Goal: Task Accomplishment & Management: Use online tool/utility

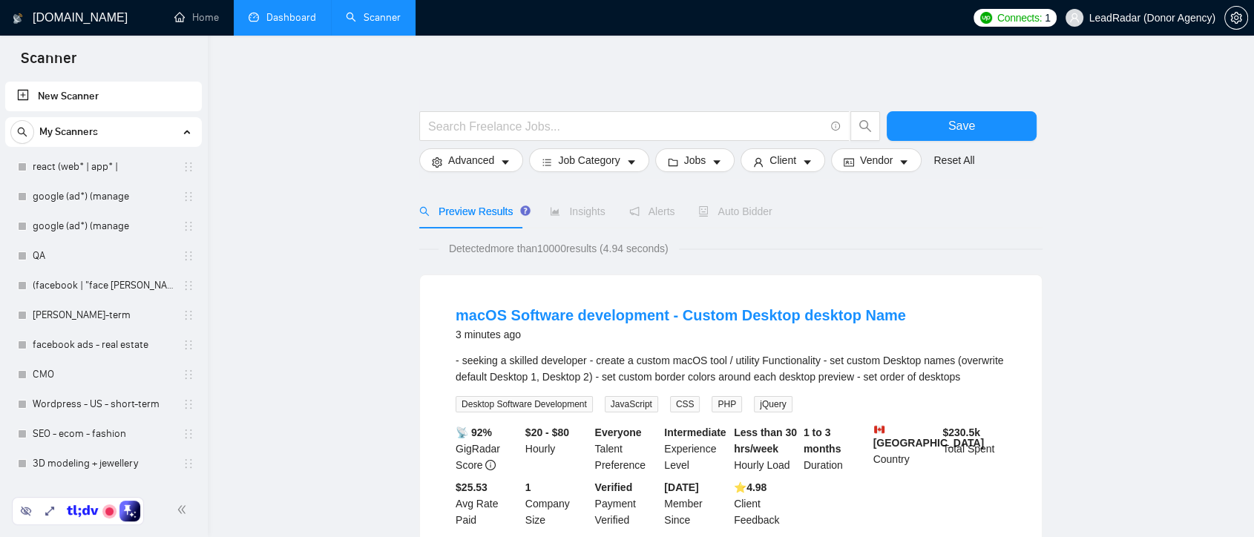
click at [278, 16] on link "Dashboard" at bounding box center [283, 17] width 68 height 13
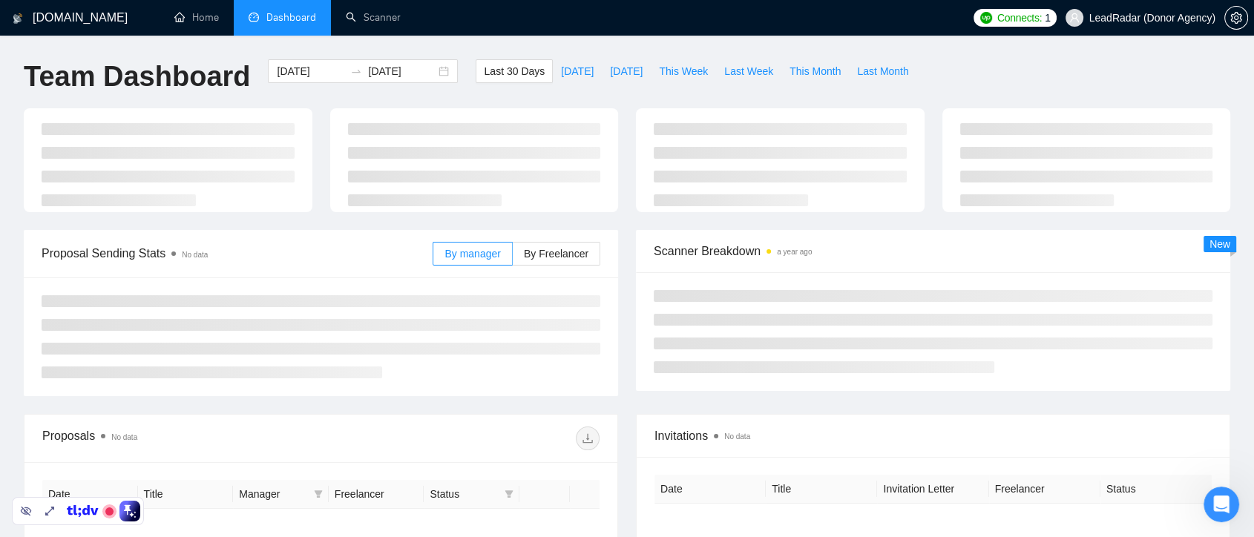
type input "[DATE]"
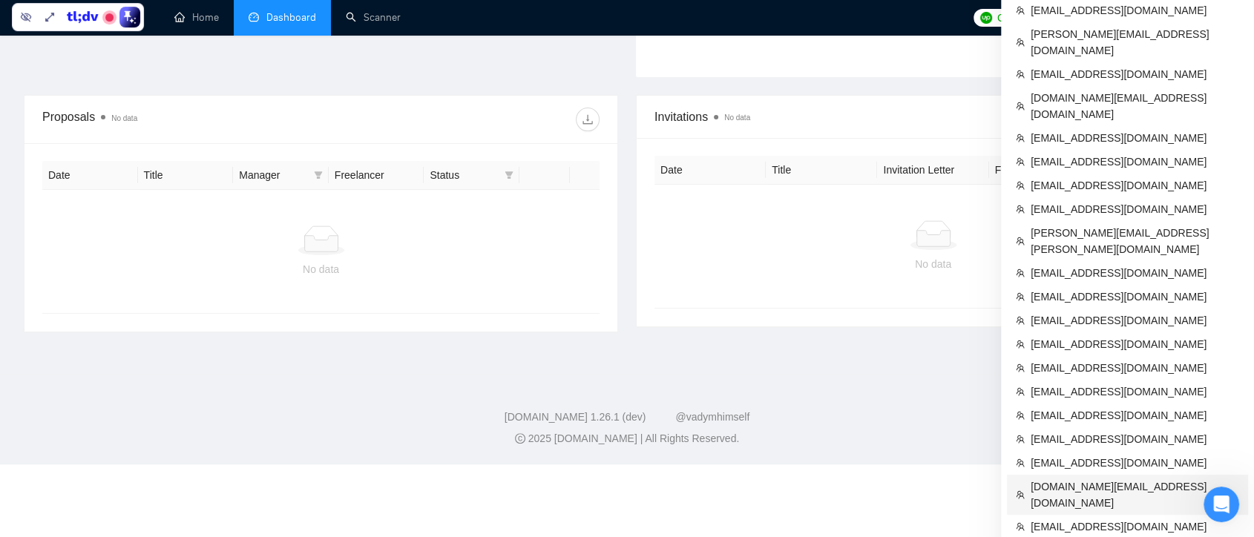
scroll to position [565, 0]
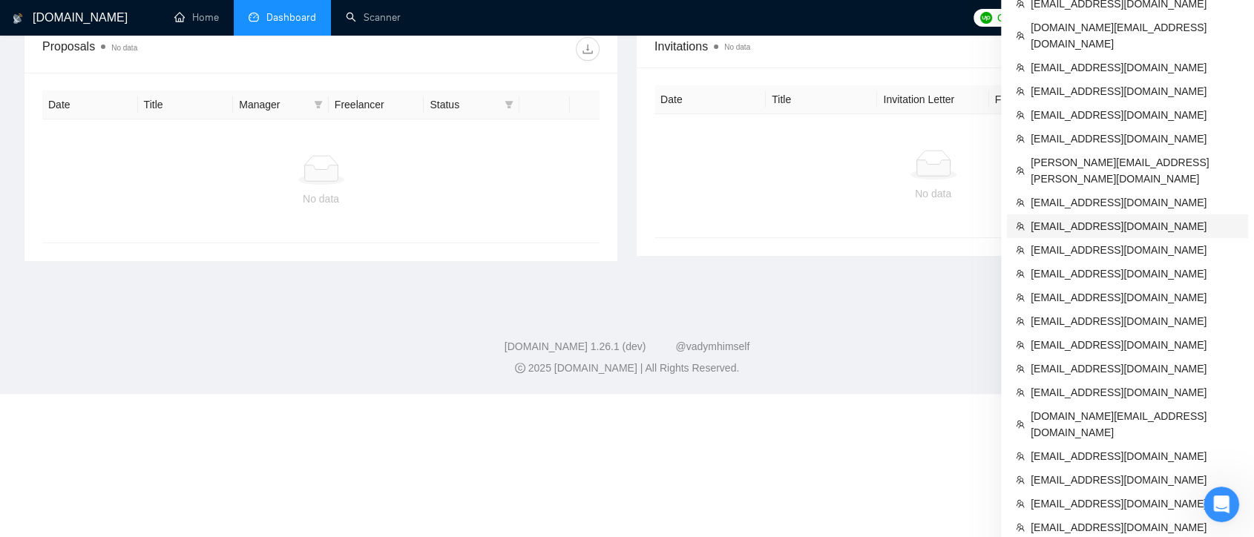
click at [1098, 218] on span "[EMAIL_ADDRESS][DOMAIN_NAME]" at bounding box center [1135, 226] width 209 height 16
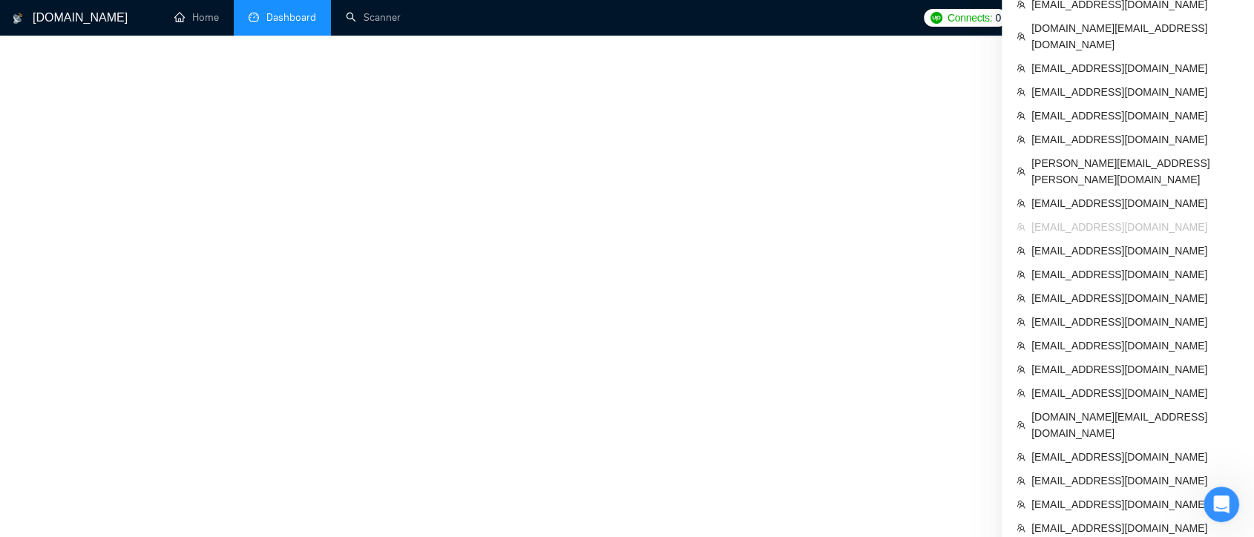
scroll to position [724, 0]
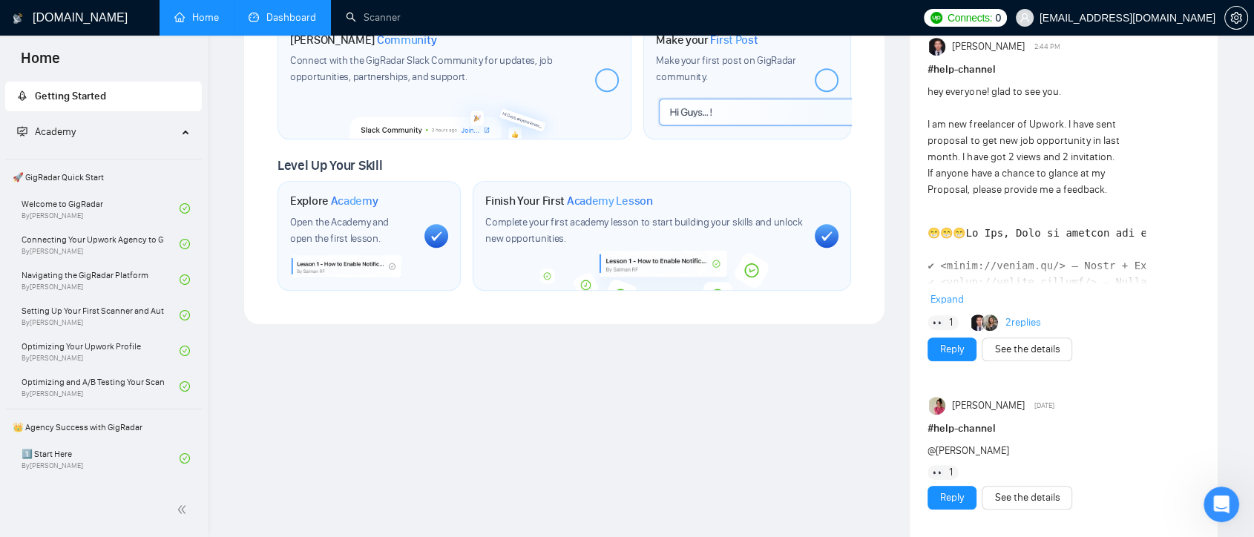
click at [292, 16] on link "Dashboard" at bounding box center [283, 17] width 68 height 13
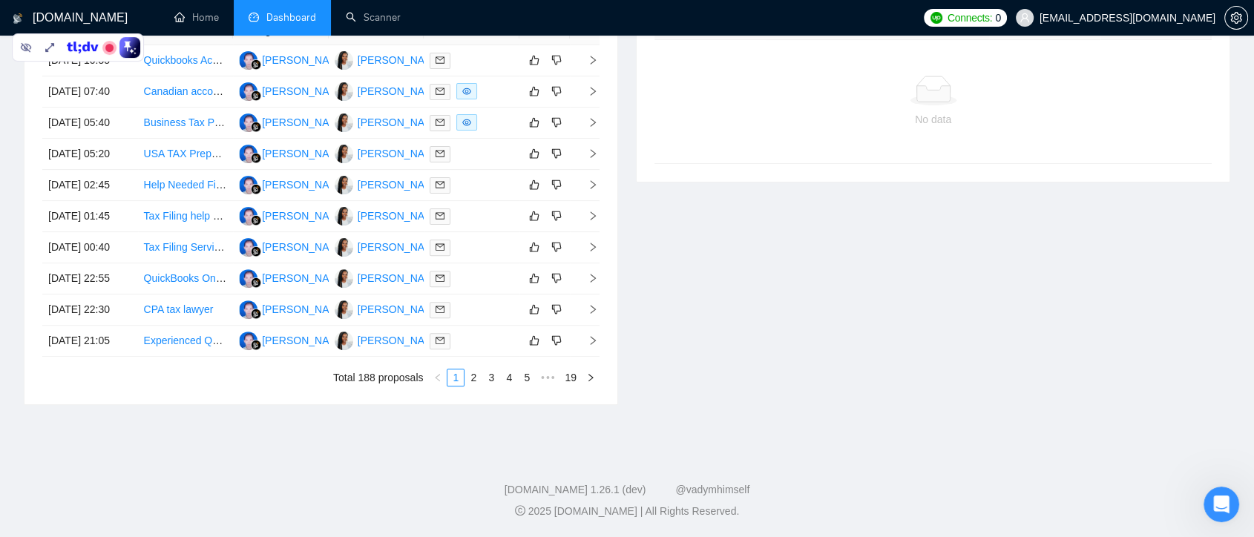
type input "[DATE]"
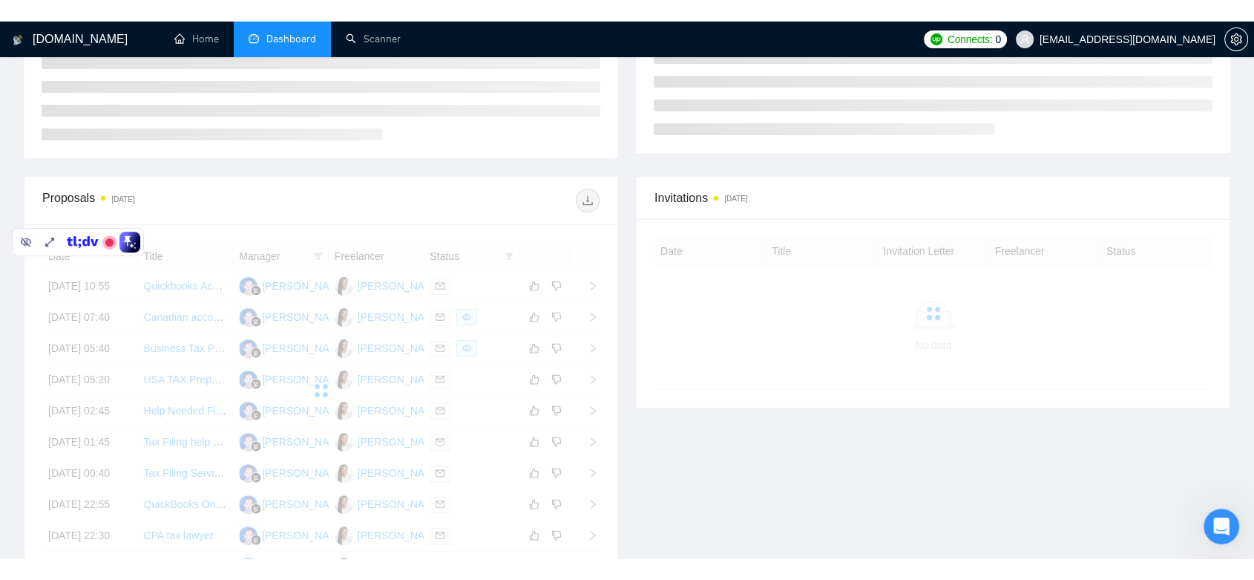
scroll to position [321, 0]
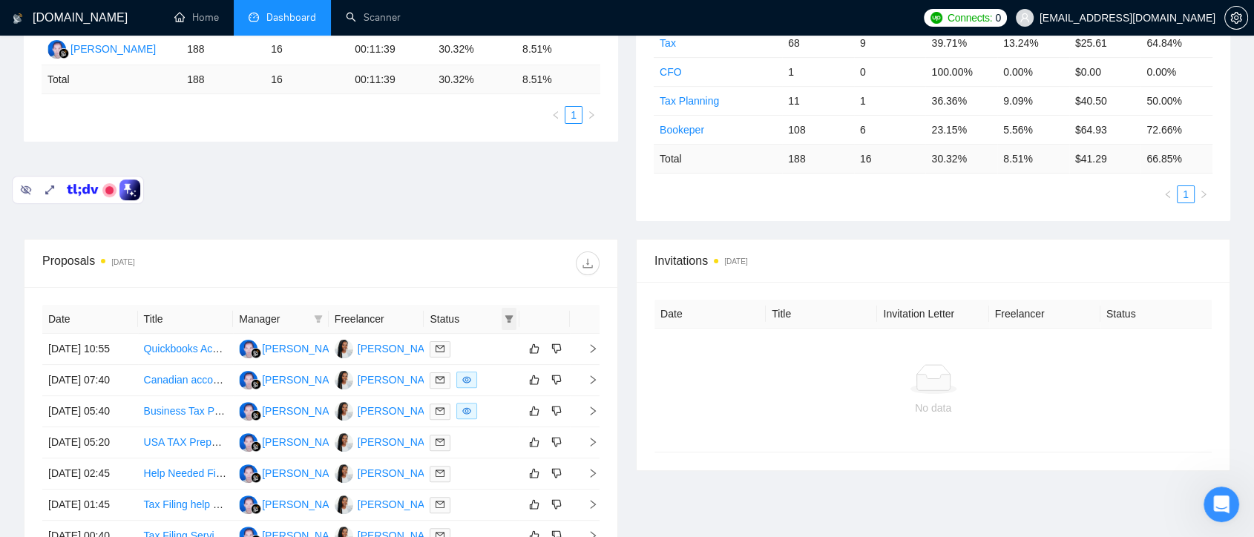
click at [507, 318] on icon "filter" at bounding box center [509, 318] width 8 height 7
click at [447, 346] on input "checkbox" at bounding box center [442, 347] width 12 height 12
checkbox input "true"
click at [499, 404] on span "OK" at bounding box center [497, 400] width 15 height 16
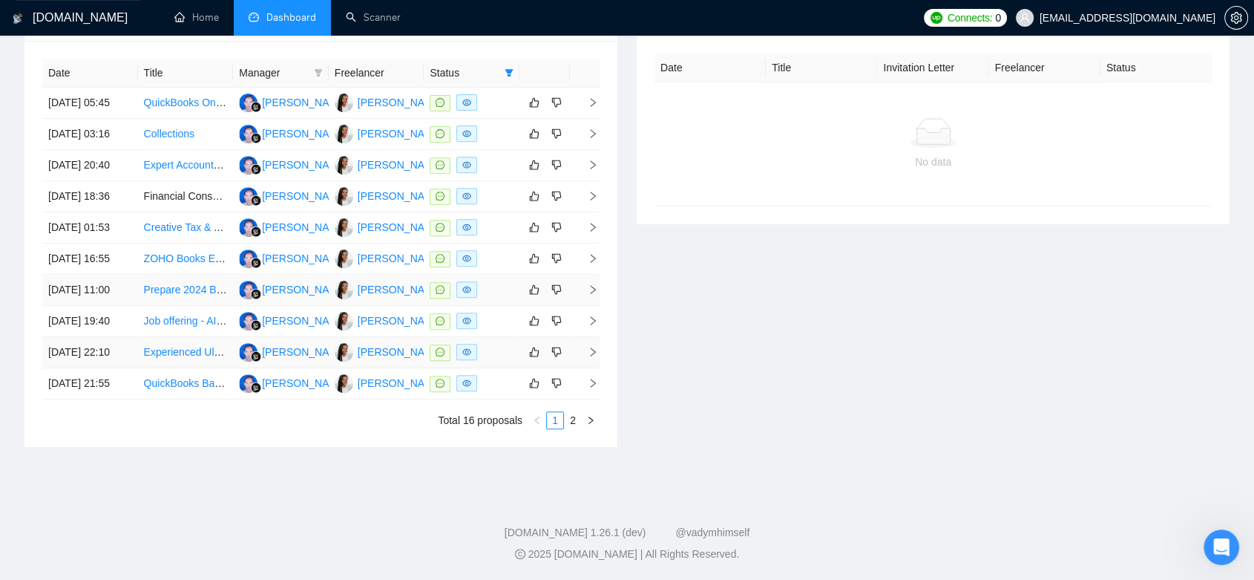
scroll to position [652, 0]
click at [572, 428] on link "2" at bounding box center [573, 420] width 16 height 16
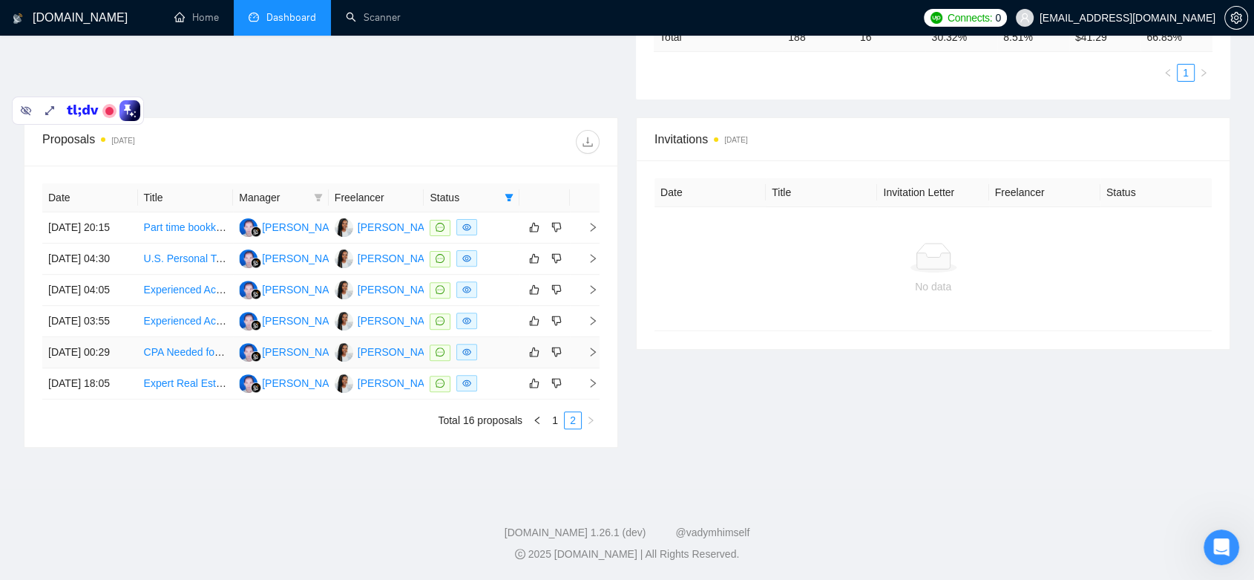
scroll to position [443, 0]
click at [552, 428] on link "1" at bounding box center [555, 420] width 16 height 16
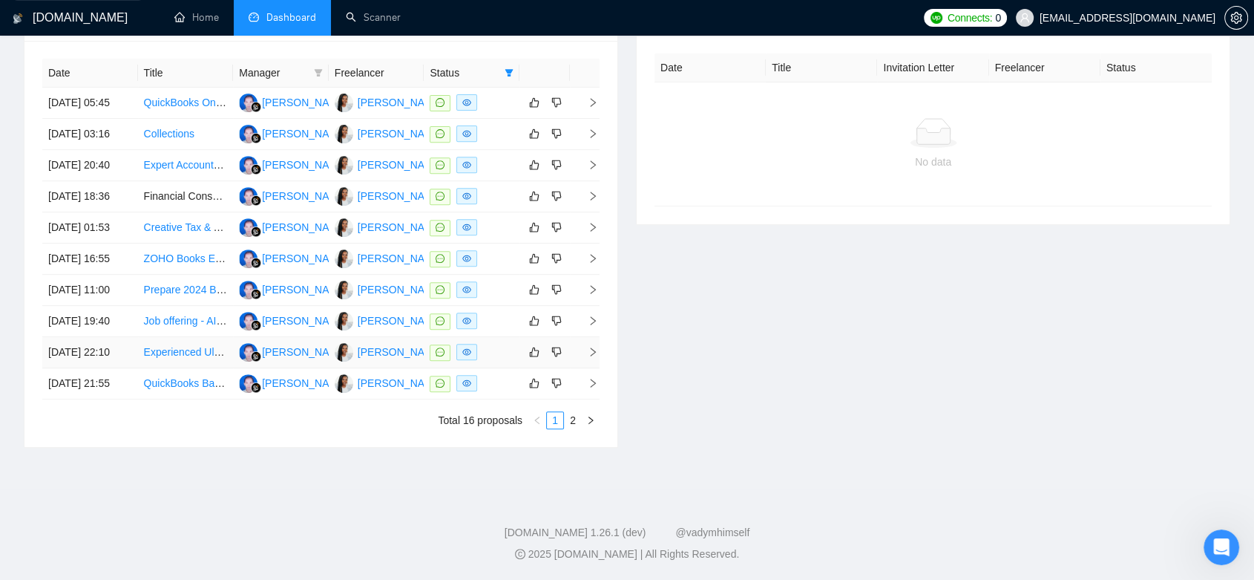
scroll to position [608, 0]
click at [570, 428] on link "2" at bounding box center [573, 420] width 16 height 16
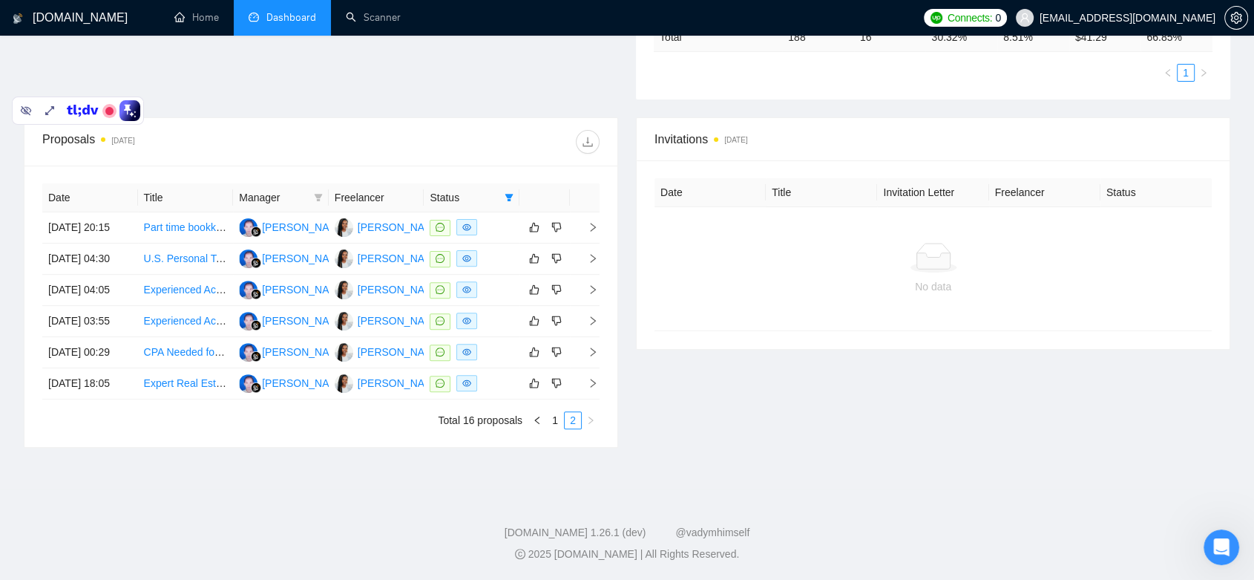
scroll to position [525, 0]
click at [552, 421] on link "1" at bounding box center [555, 420] width 16 height 16
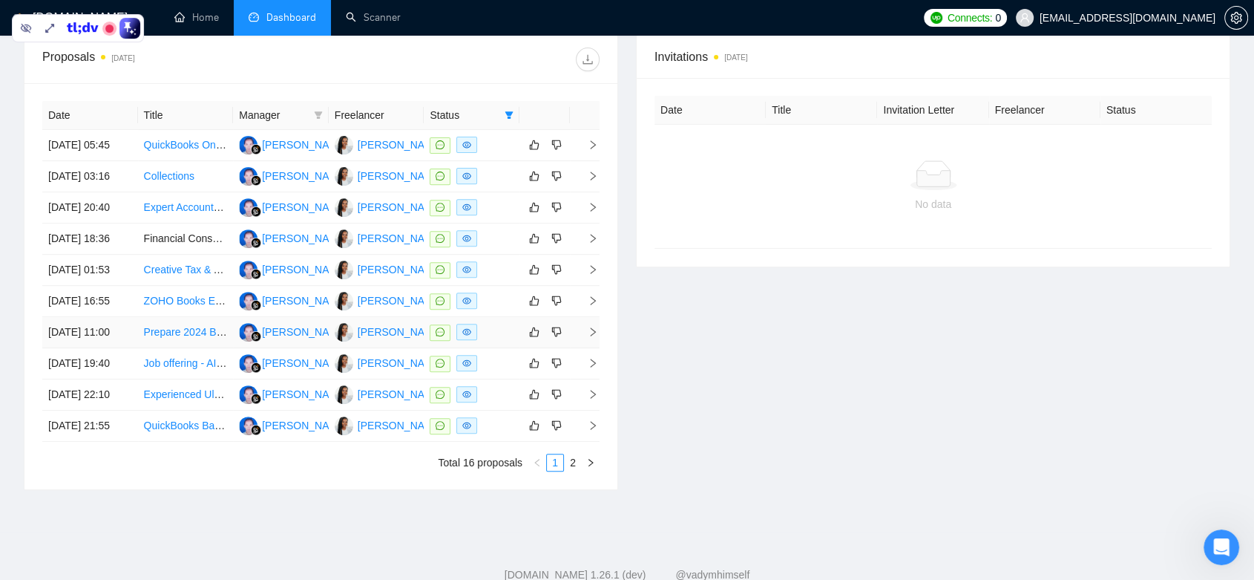
scroll to position [690, 0]
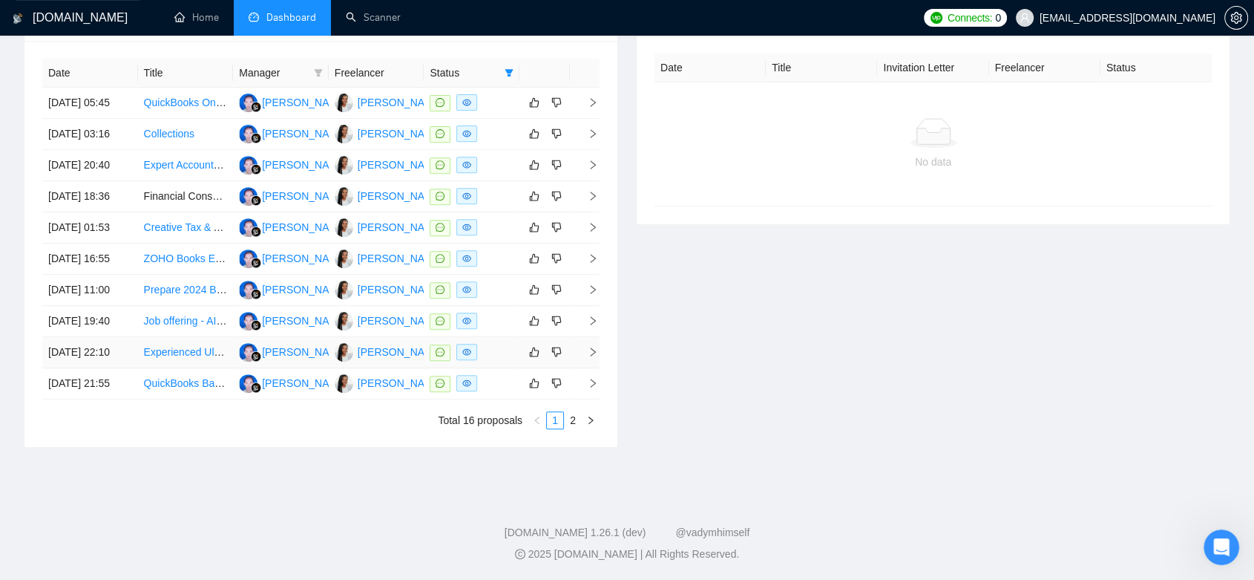
click at [206, 350] on link "Experienced UltraTax Pro Needed to Record Training Videos + Future Training/Con…" at bounding box center [381, 352] width 474 height 12
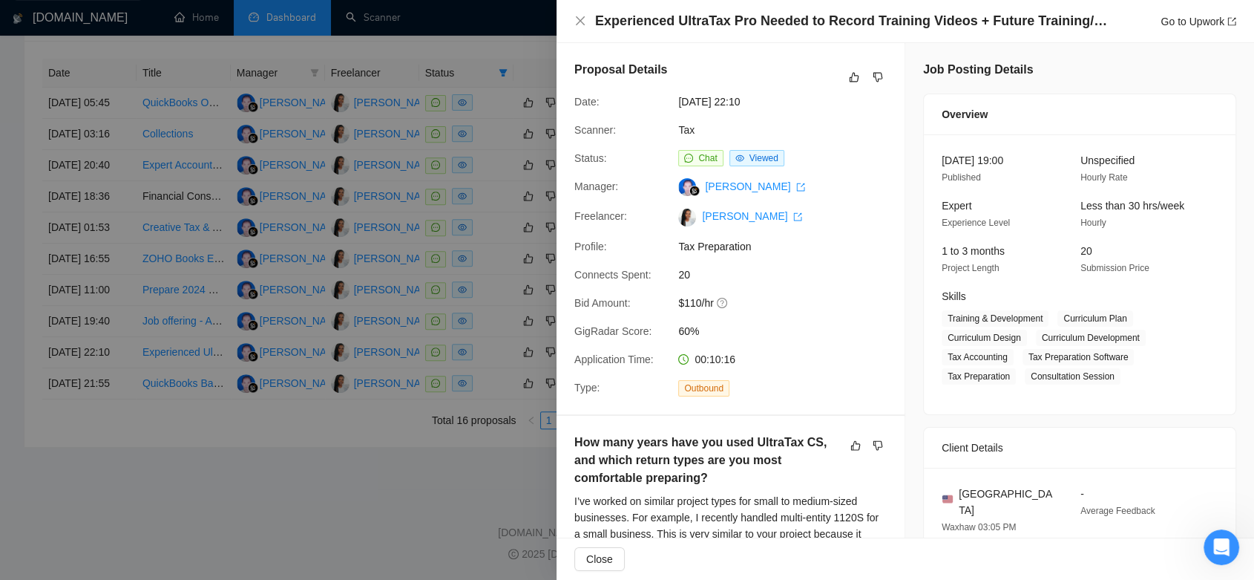
click at [323, 506] on div at bounding box center [627, 290] width 1254 height 580
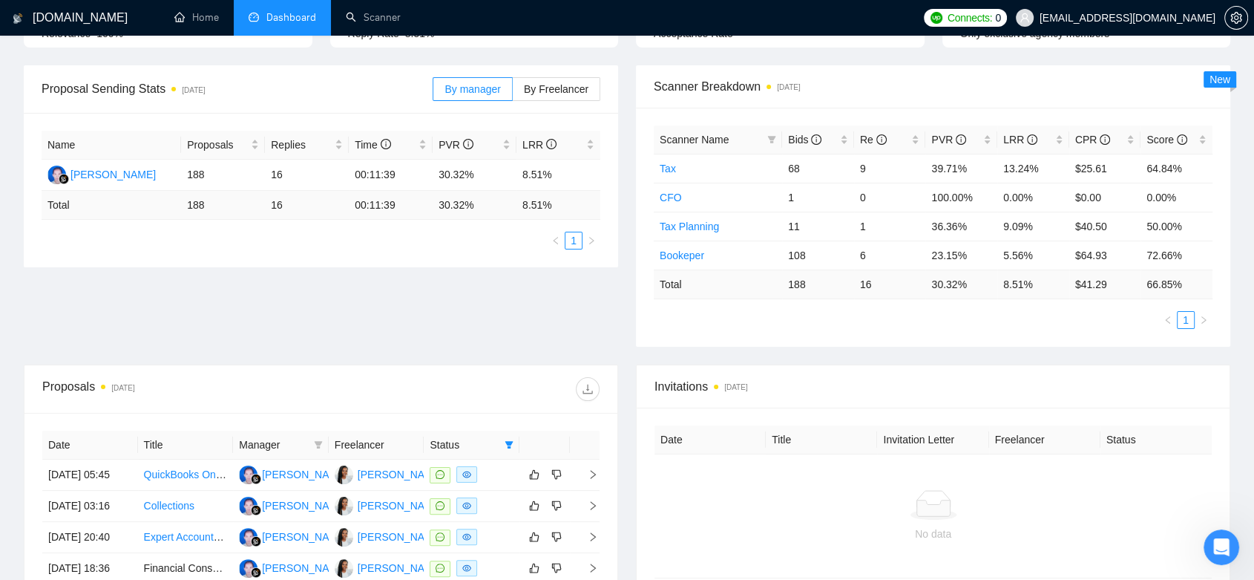
scroll to position [0, 0]
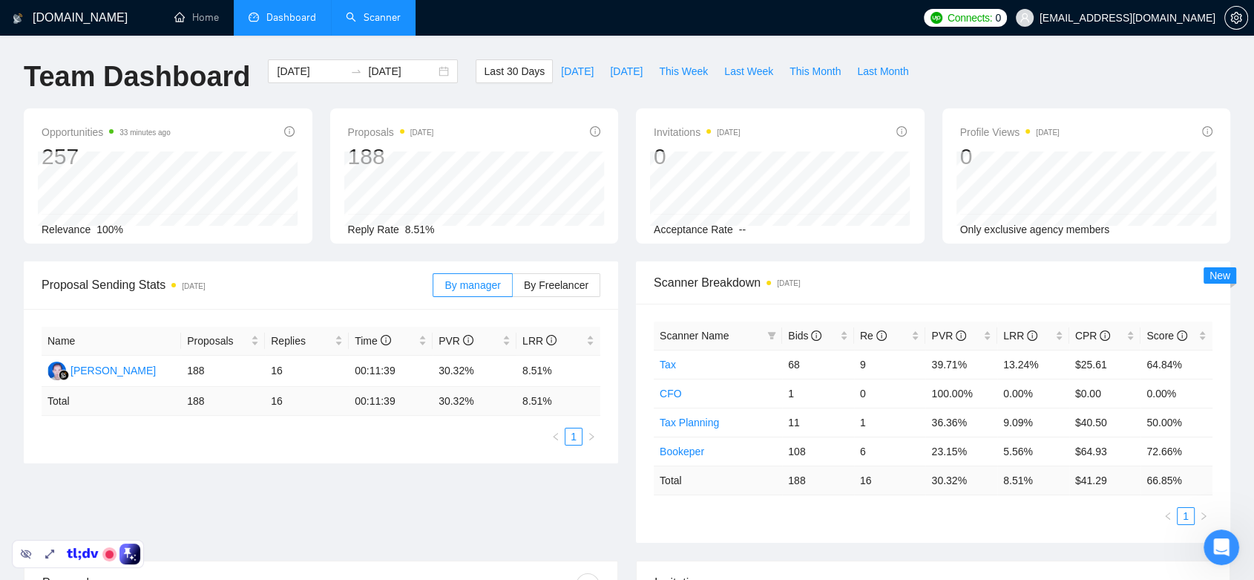
click at [369, 13] on link "Scanner" at bounding box center [373, 17] width 55 height 13
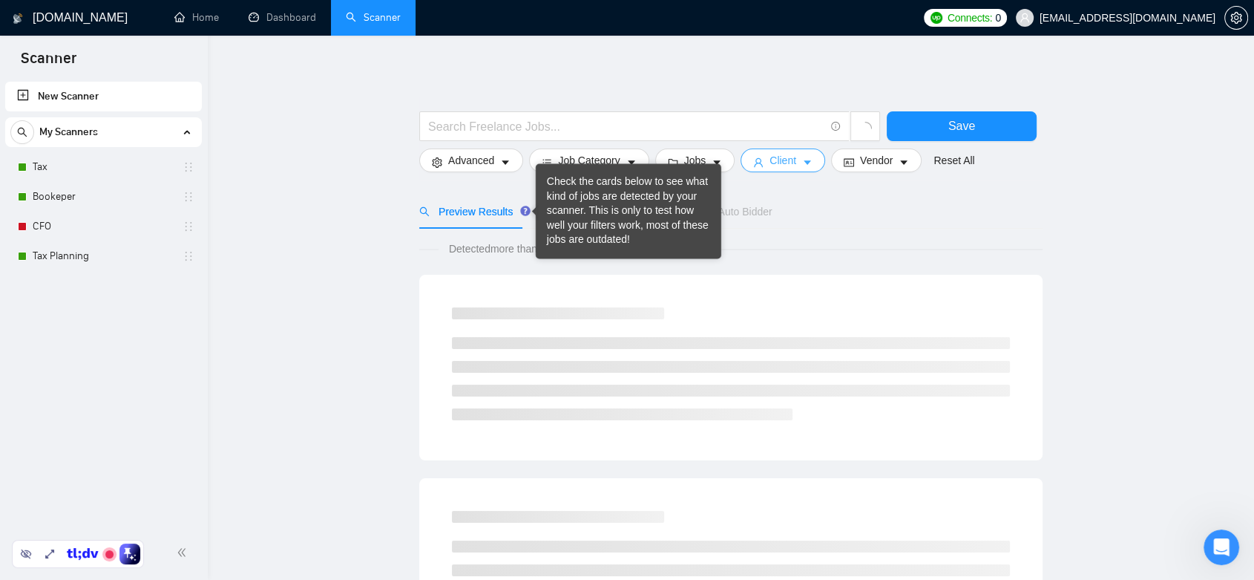
click at [773, 167] on span "Client" at bounding box center [783, 160] width 27 height 16
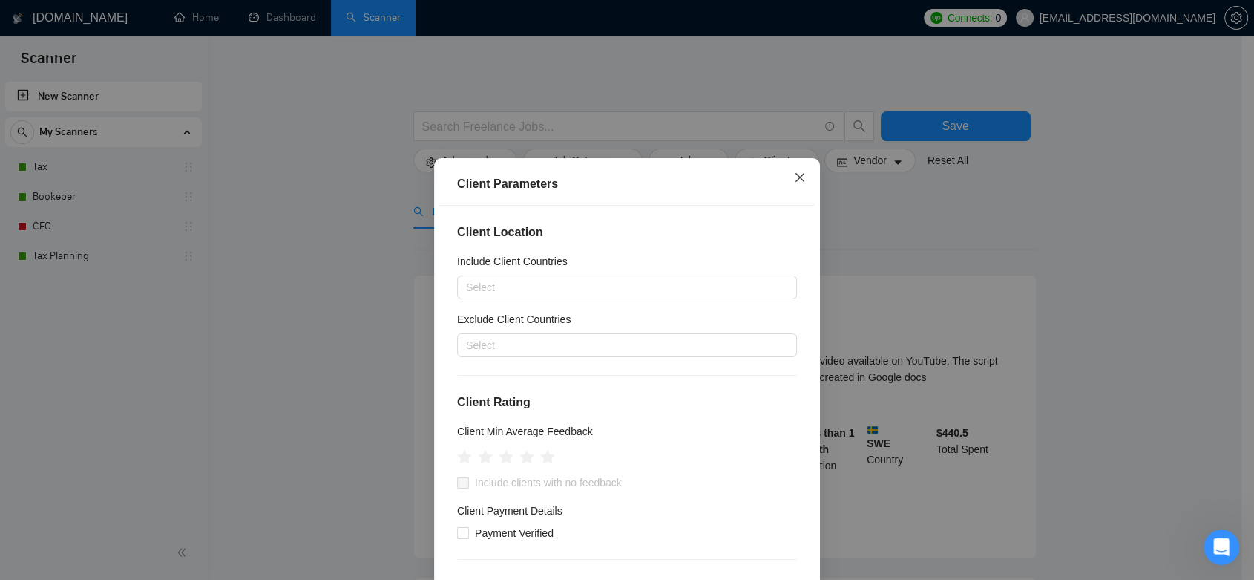
click at [797, 177] on icon "close" at bounding box center [800, 177] width 12 height 12
